Goal: Transaction & Acquisition: Book appointment/travel/reservation

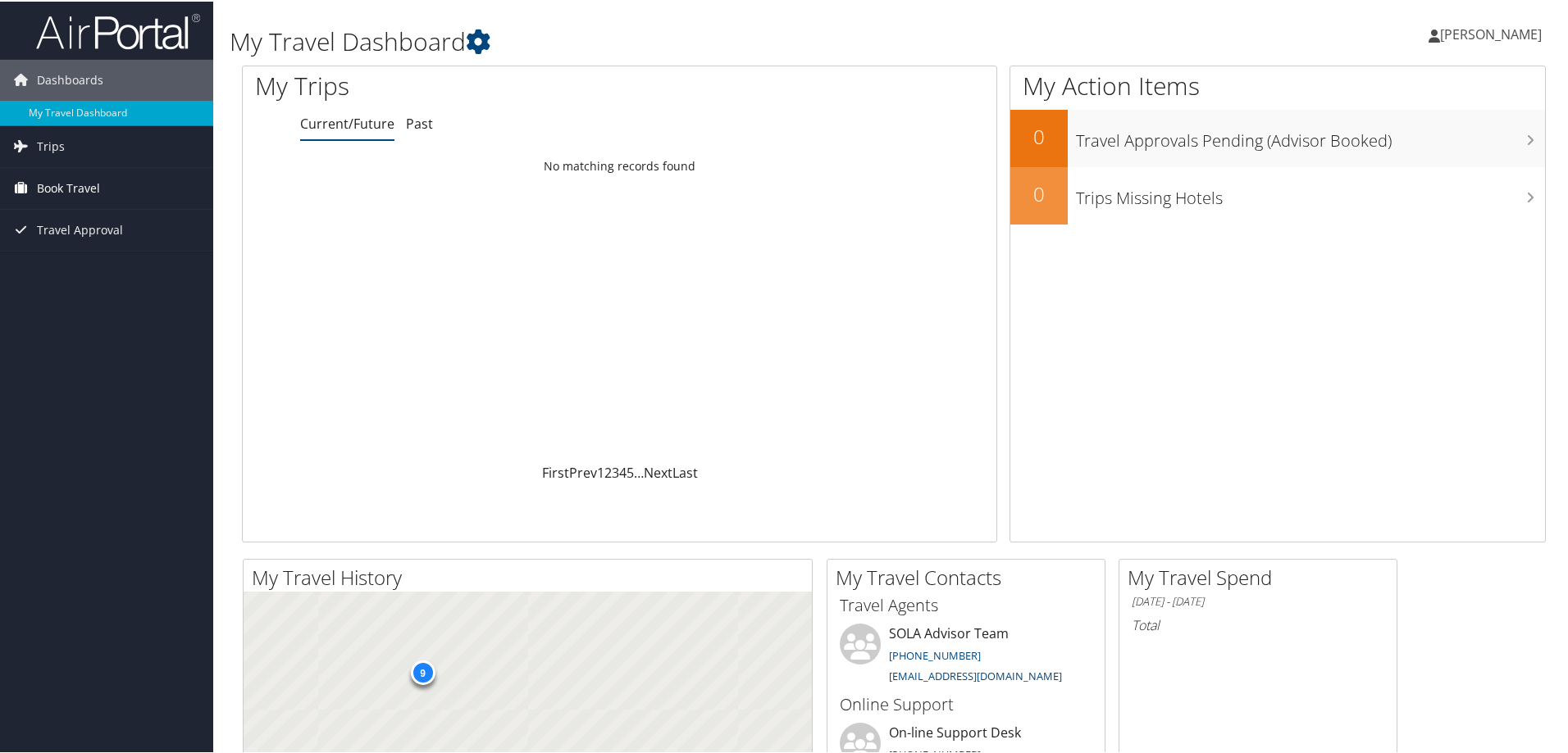
click at [108, 204] on link "Book Travel" at bounding box center [107, 186] width 213 height 41
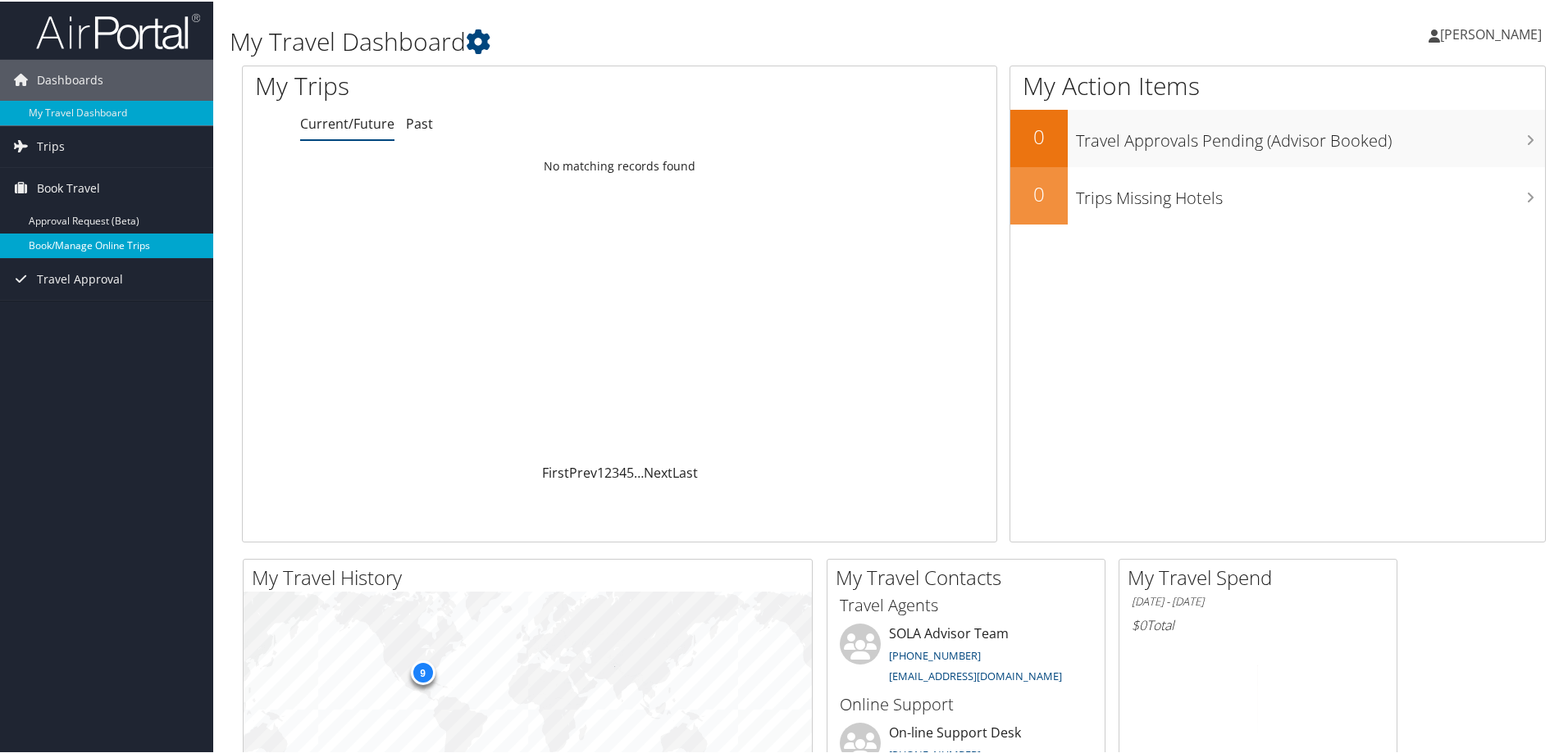
click at [122, 243] on link "Book/Manage Online Trips" at bounding box center [107, 245] width 213 height 24
click at [1457, 28] on span "[PERSON_NAME]" at bounding box center [1491, 32] width 101 height 18
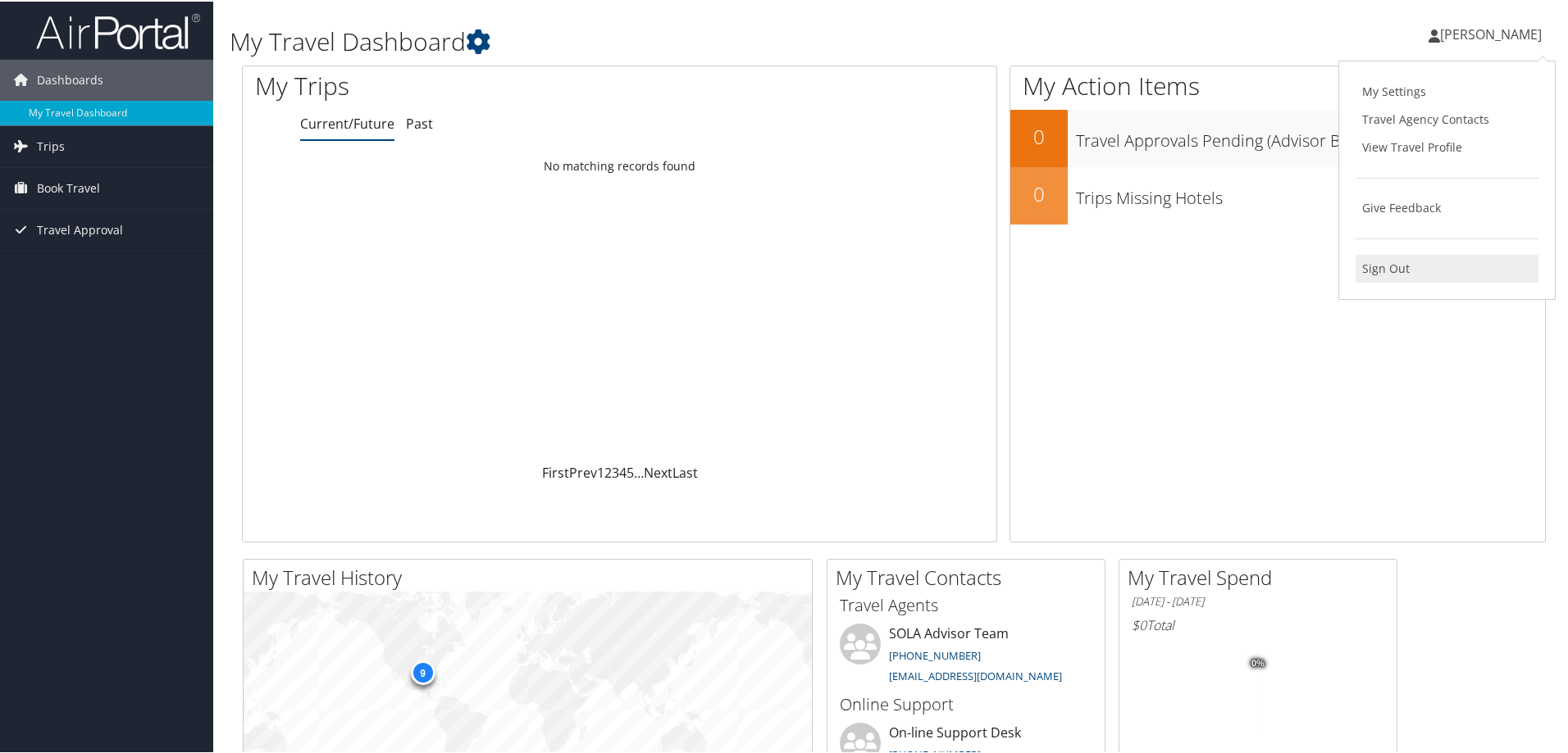
click at [1389, 271] on link "Sign Out" at bounding box center [1447, 267] width 183 height 28
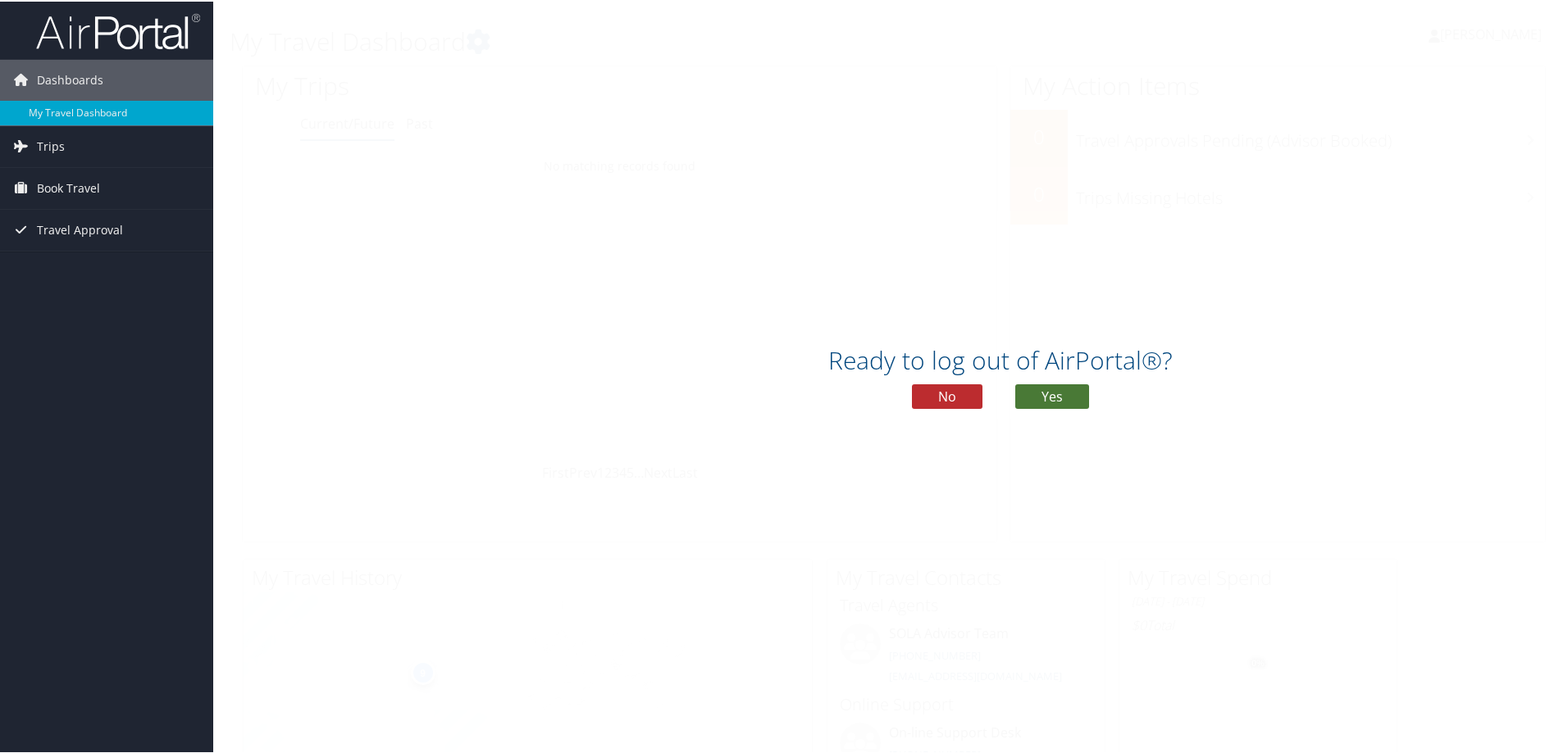
click at [1075, 396] on button "Yes" at bounding box center [1052, 395] width 73 height 24
